Goal: Find specific page/section: Find specific page/section

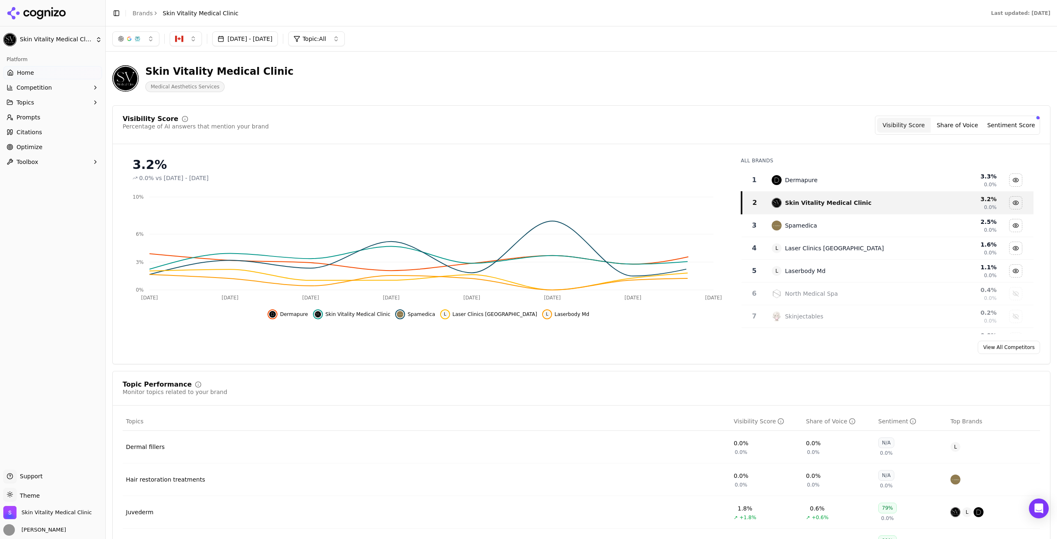
click at [149, 42] on button "button" at bounding box center [135, 38] width 47 height 15
click at [151, 38] on button "button" at bounding box center [135, 38] width 47 height 15
click at [1017, 122] on button "Sentiment Score" at bounding box center [1011, 125] width 54 height 15
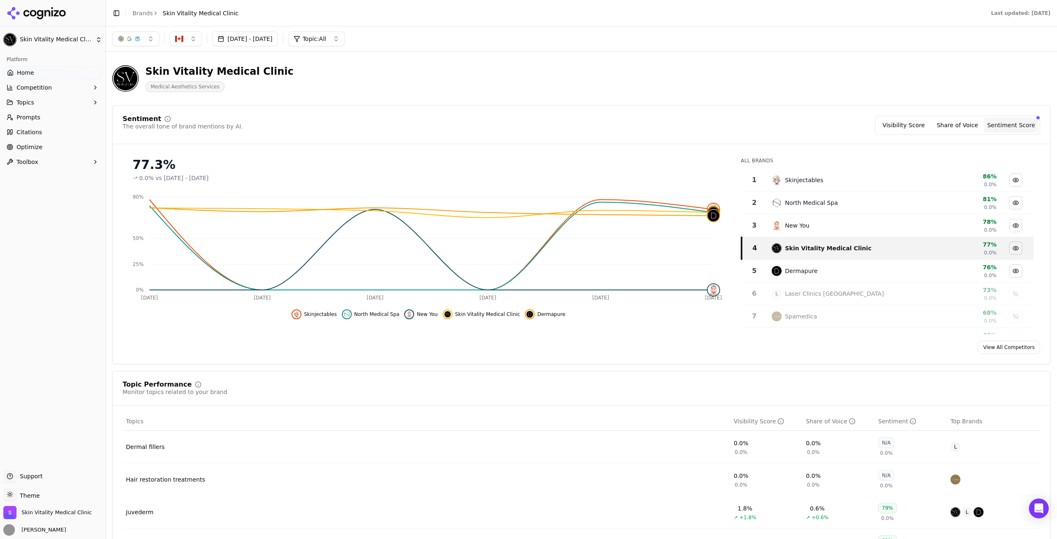
click at [46, 103] on button "Topics" at bounding box center [52, 102] width 99 height 13
click at [46, 182] on link "Prompts" at bounding box center [52, 183] width 99 height 13
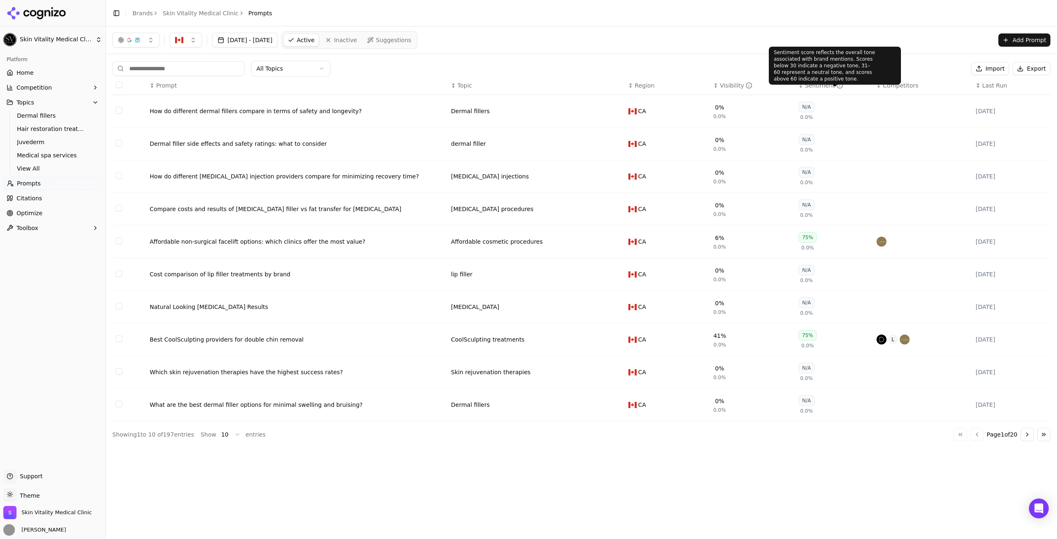
click at [811, 82] on div "Sentiment" at bounding box center [824, 85] width 38 height 8
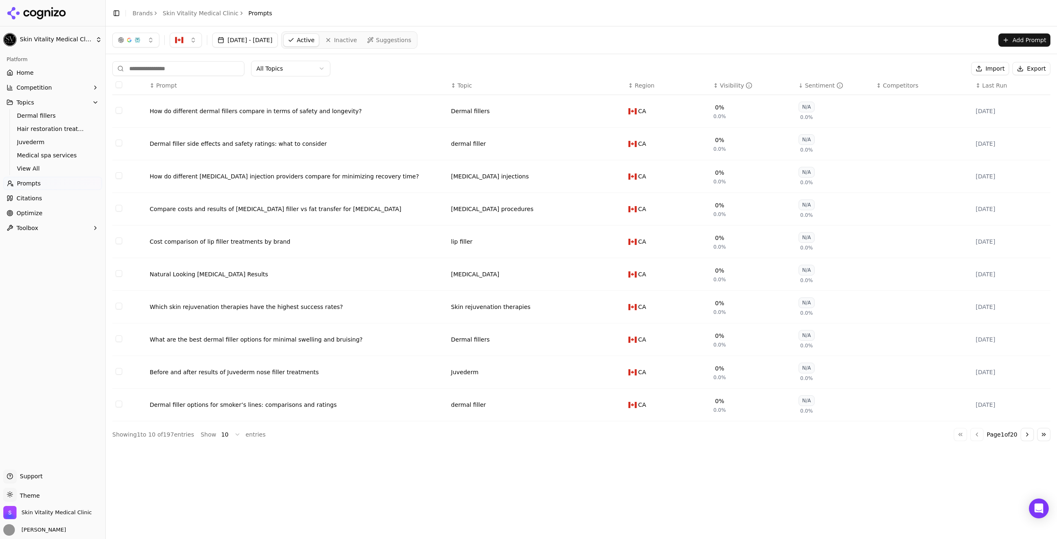
click at [811, 82] on div "Sentiment" at bounding box center [824, 85] width 38 height 8
